Goal: Transaction & Acquisition: Obtain resource

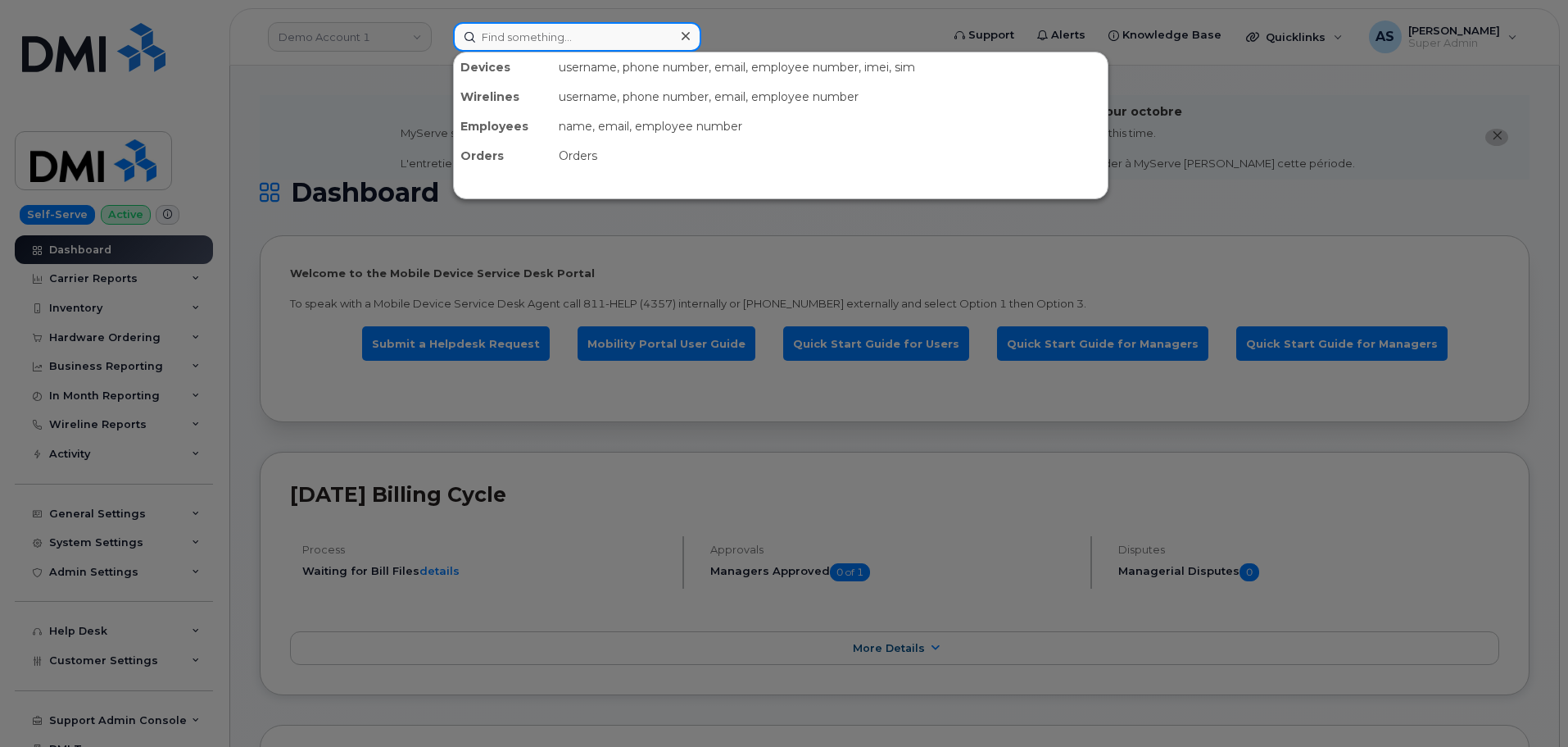
click at [499, 33] on input at bounding box center [577, 37] width 248 height 29
drag, startPoint x: 344, startPoint y: 102, endPoint x: 176, endPoint y: 290, distance: 252.1
click at [339, 107] on div at bounding box center [784, 373] width 1568 height 747
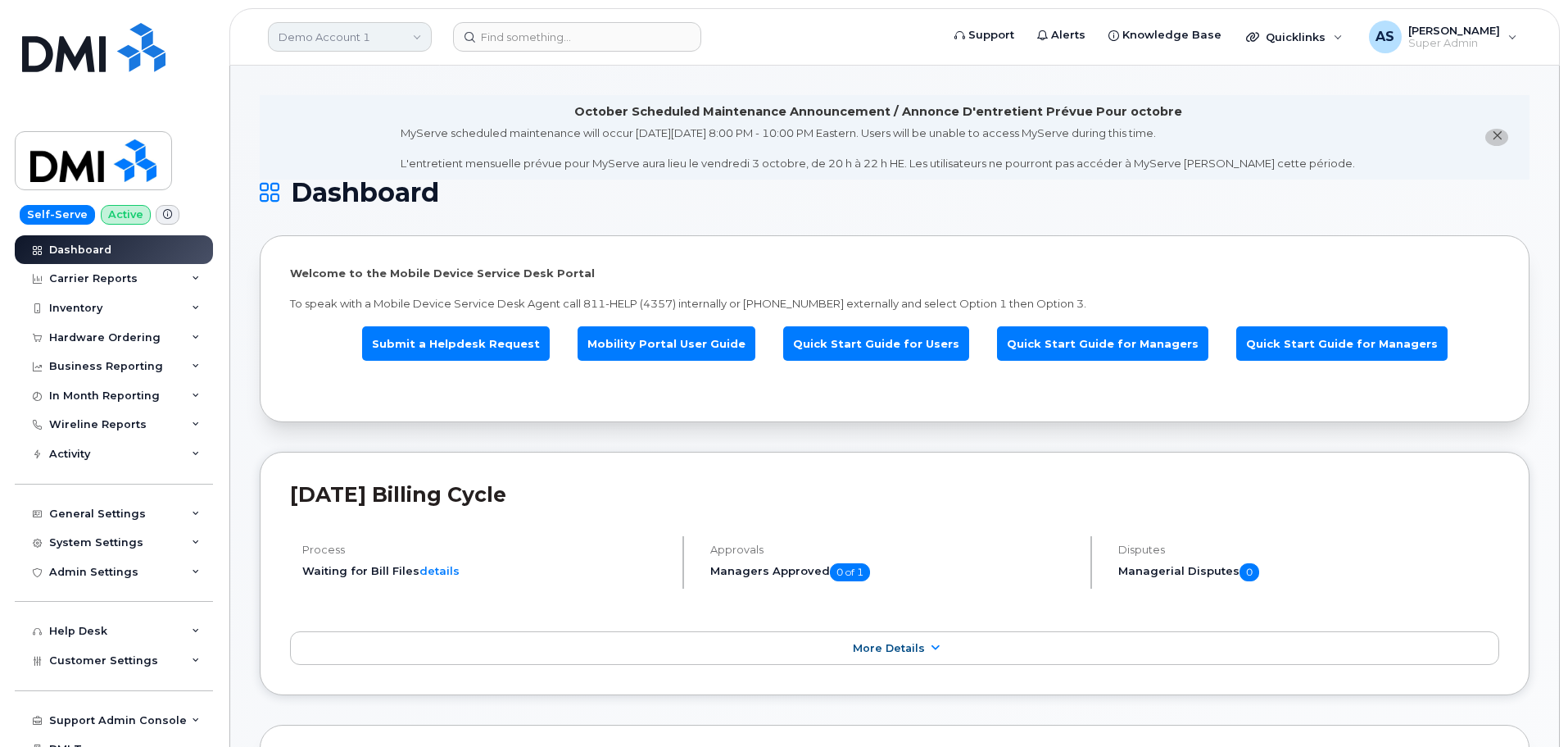
click at [317, 37] on link "Demo Account 1" at bounding box center [350, 37] width 164 height 29
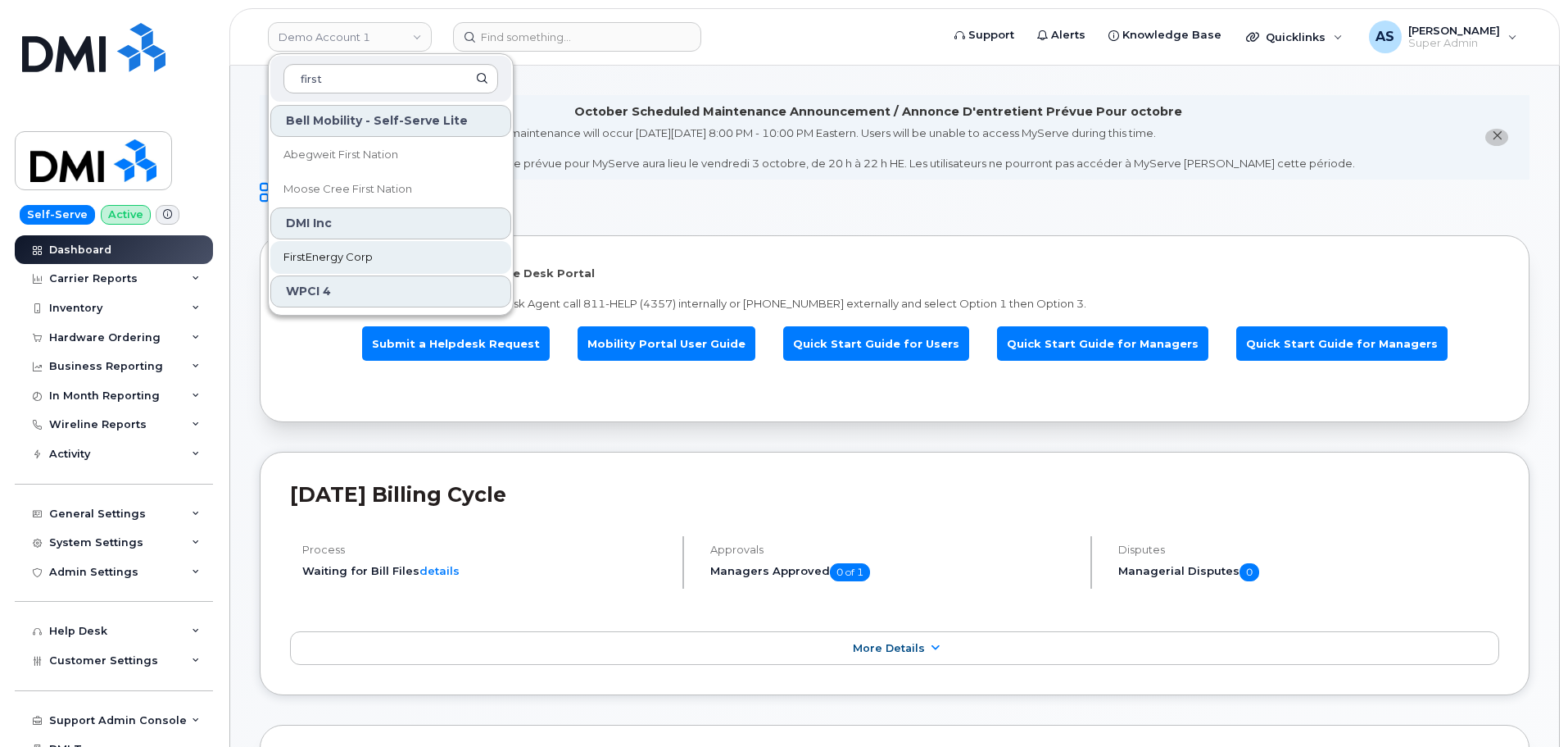
type input "first"
click at [396, 249] on link "FirstEnergy Corp" at bounding box center [391, 257] width 241 height 33
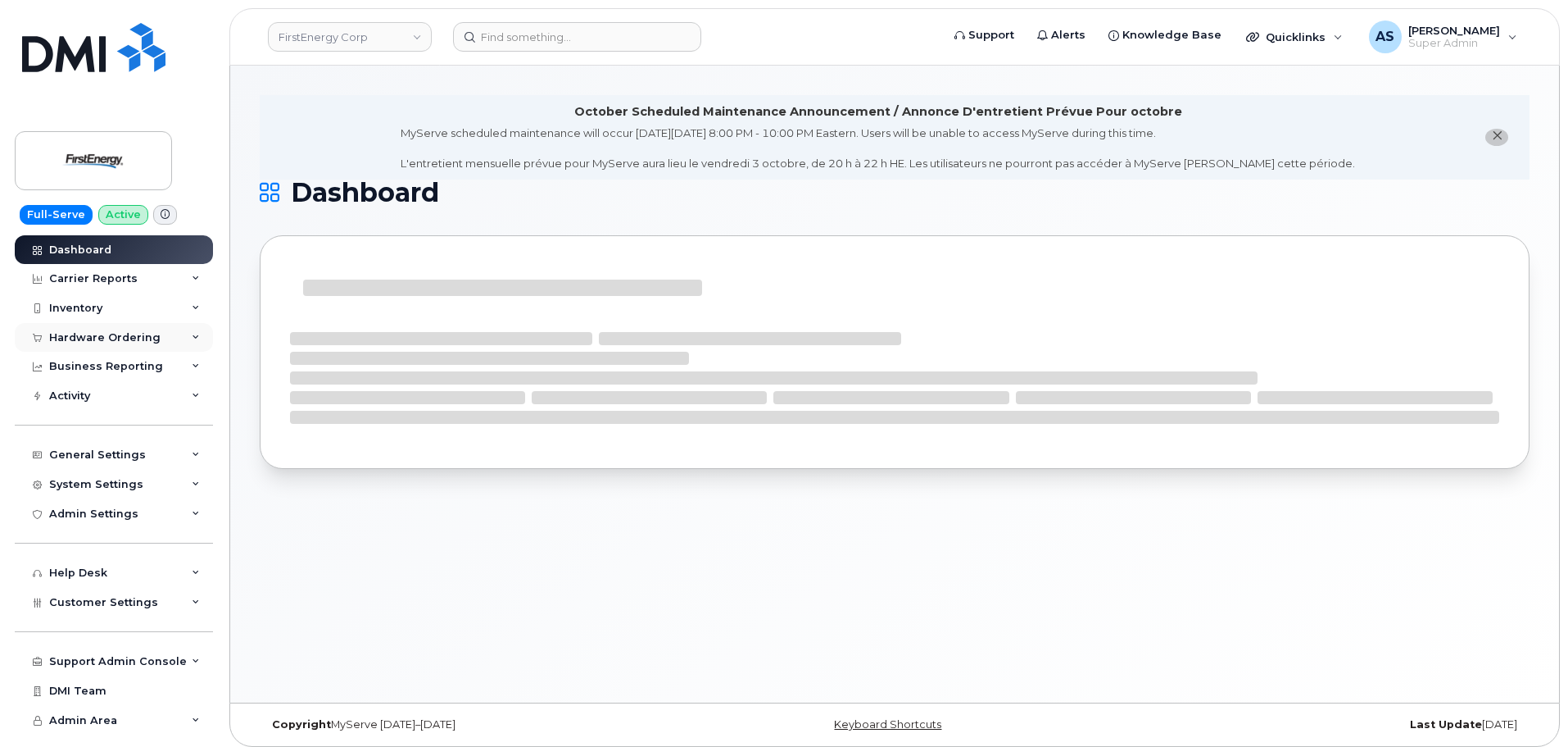
click at [152, 333] on div "Hardware Ordering" at bounding box center [104, 337] width 111 height 13
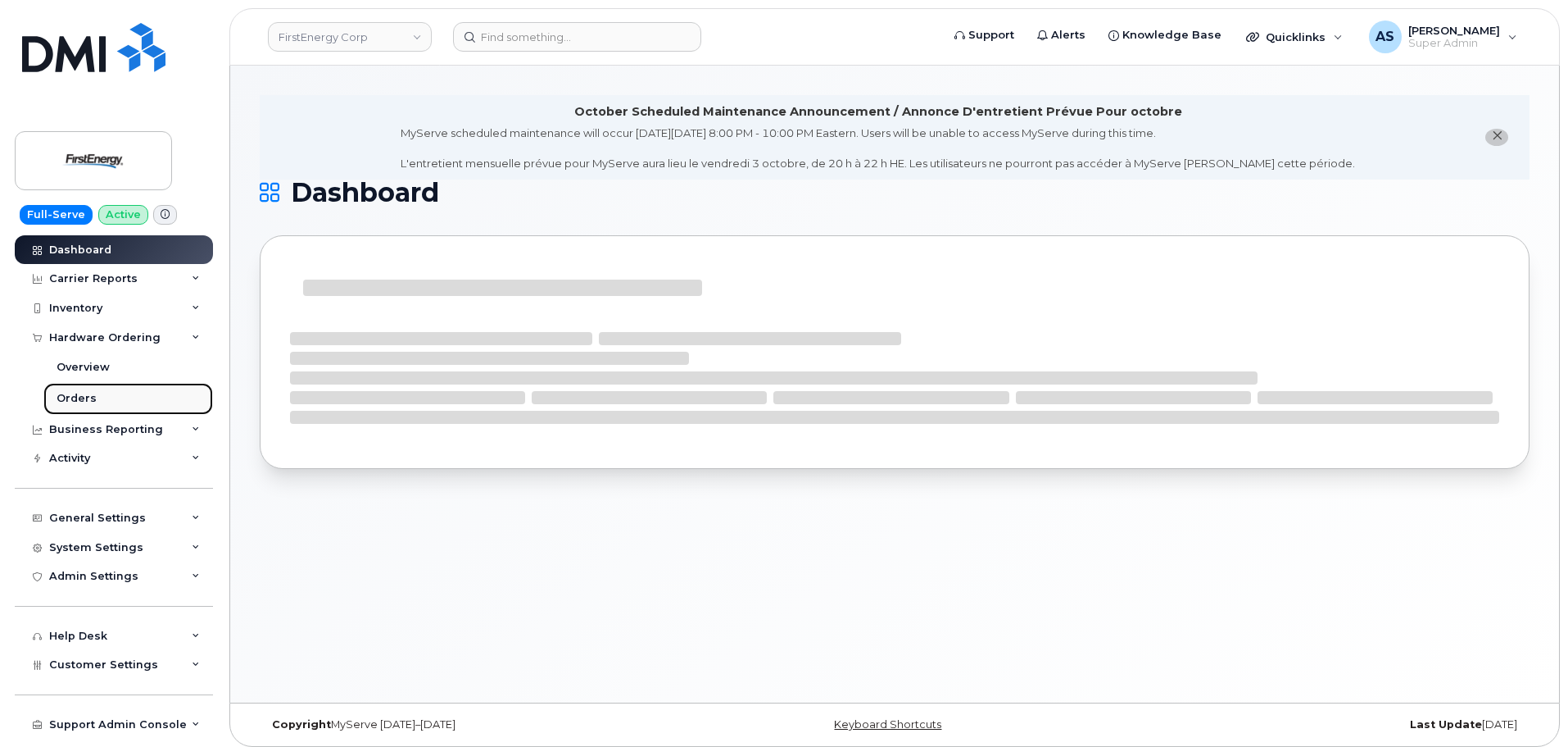
click at [88, 397] on div "Orders" at bounding box center [76, 397] width 40 height 15
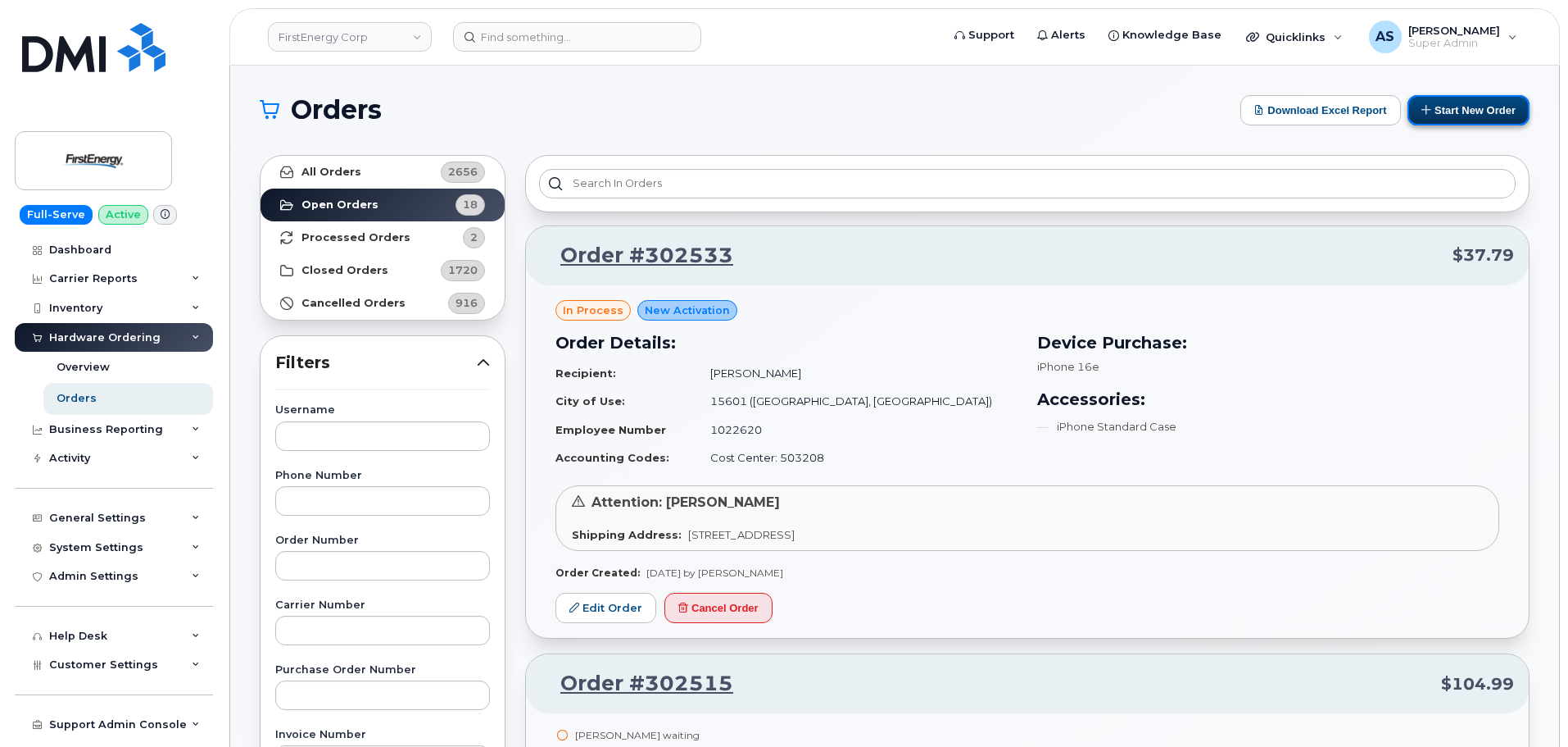
click at [1449, 103] on button "Start New Order" at bounding box center [1469, 110] width 122 height 30
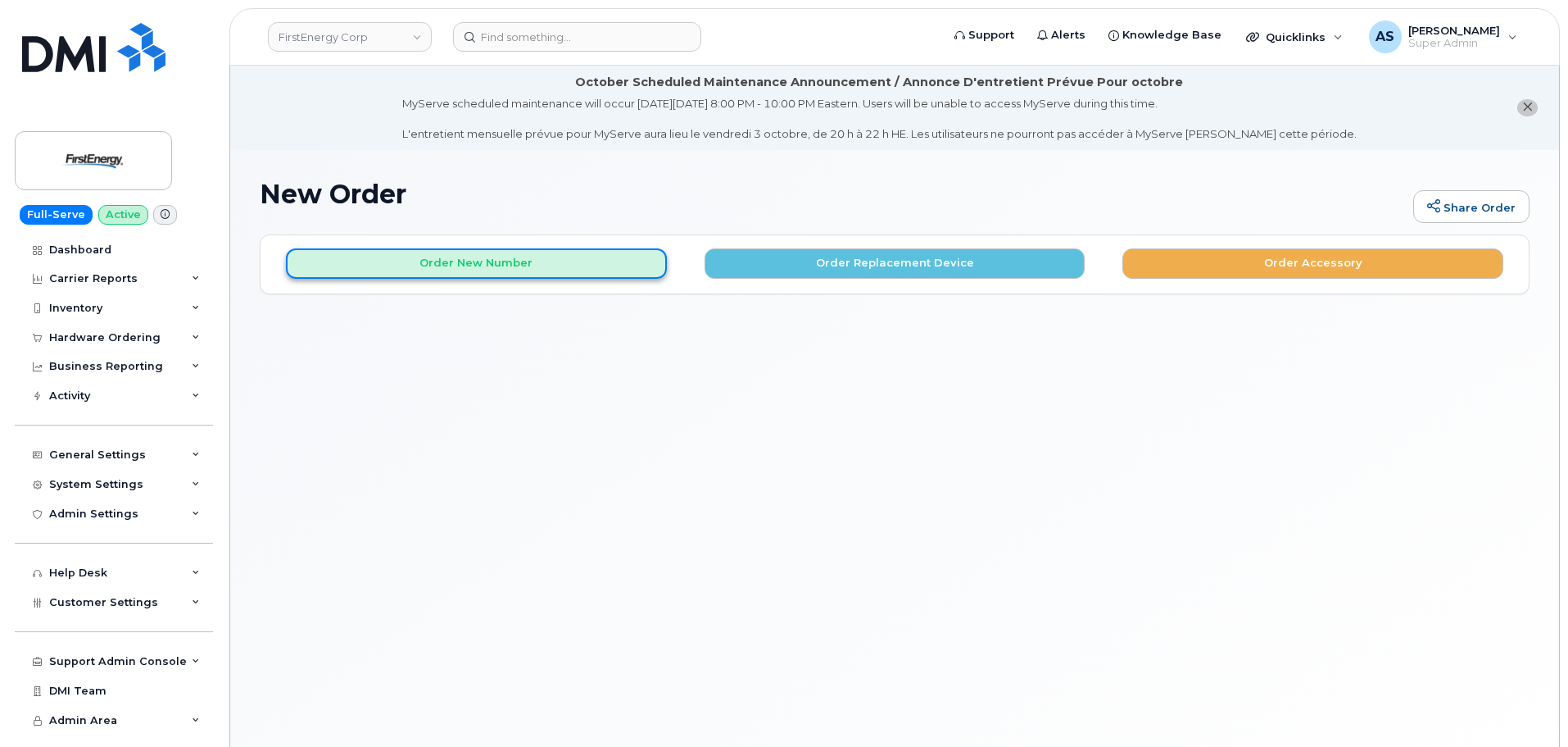
click at [607, 267] on button "Order New Number" at bounding box center [476, 263] width 381 height 30
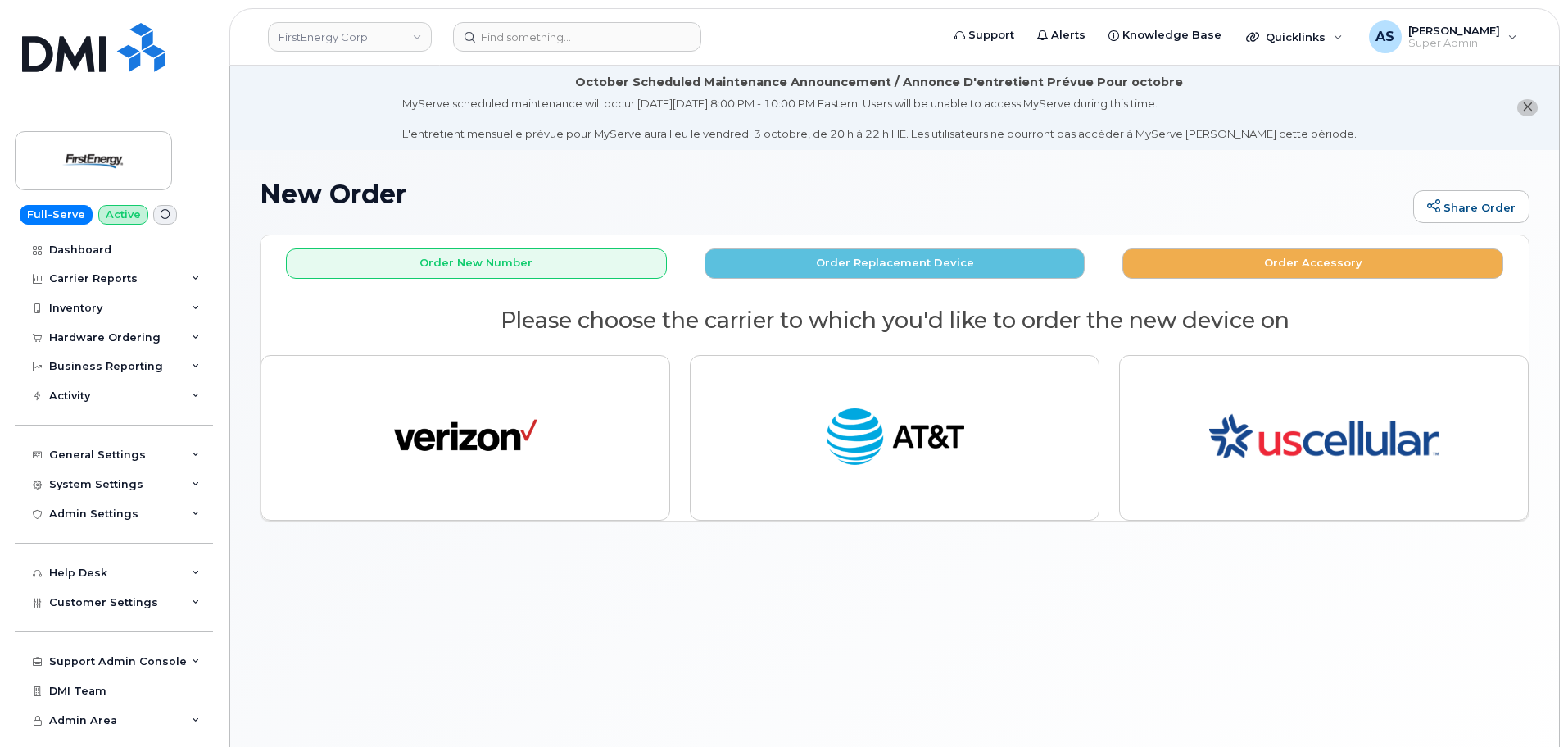
click at [691, 600] on div "New Order Share Order × Share This Order If you want to allow others to create …" at bounding box center [894, 468] width 1329 height 637
click at [73, 28] on img at bounding box center [93, 48] width 143 height 49
